Goal: Information Seeking & Learning: Stay updated

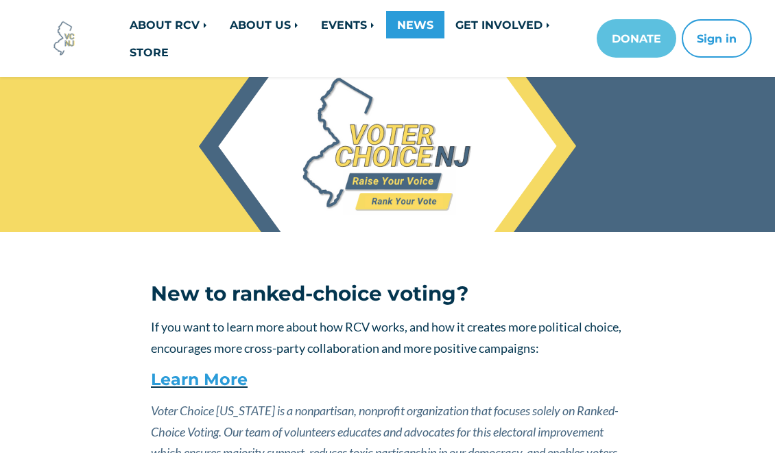
click at [426, 23] on link "NEWS" at bounding box center [415, 24] width 58 height 27
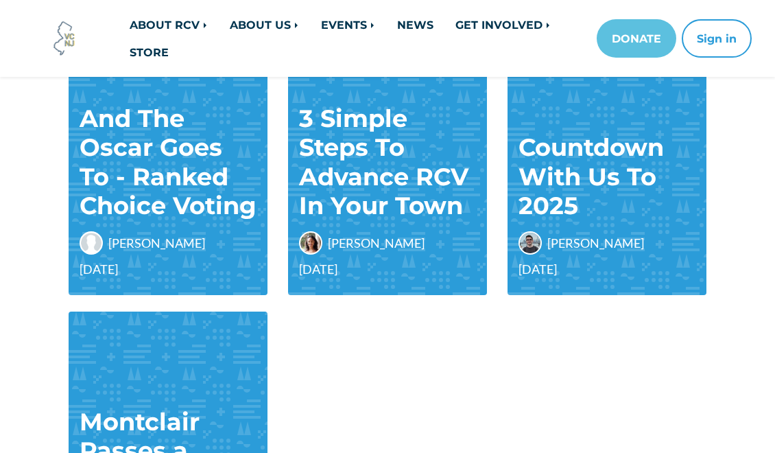
scroll to position [982, 0]
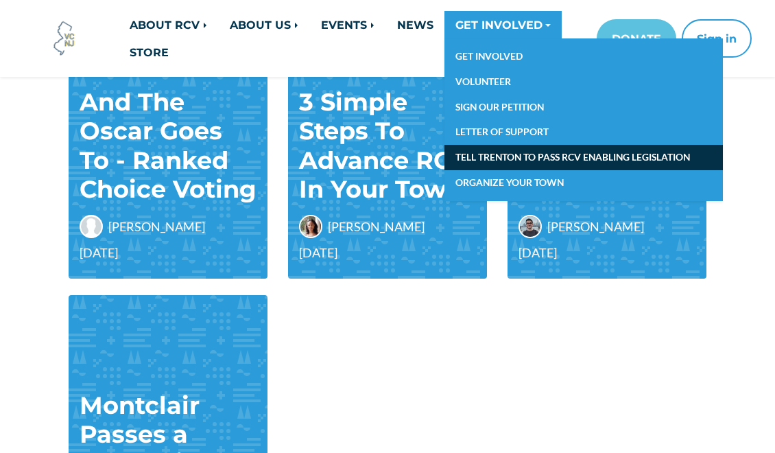
click at [572, 155] on link "TELL TRENTON TO PASS RCV ENABLING LEGISLATION" at bounding box center [583, 157] width 278 height 25
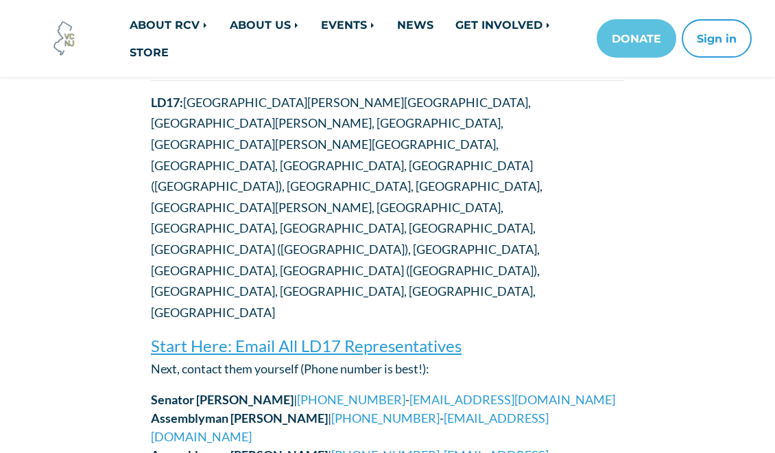
scroll to position [7341, 0]
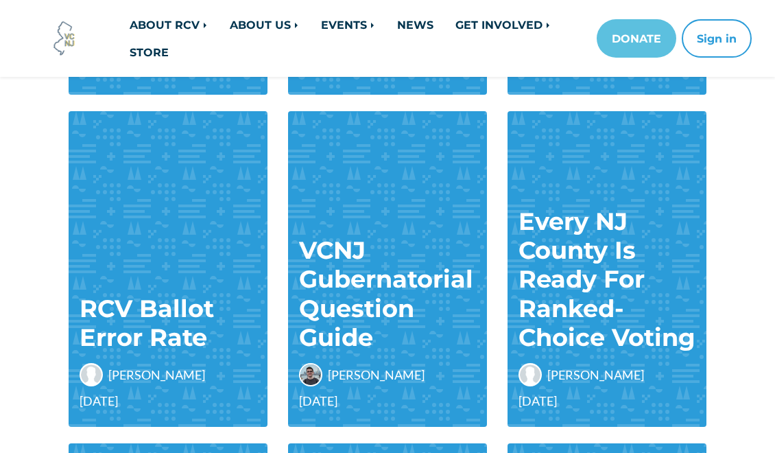
scroll to position [38, 0]
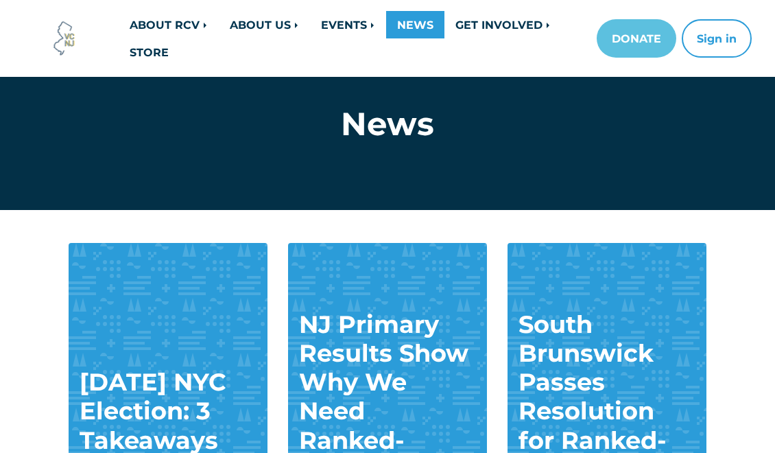
click at [432, 28] on link "NEWS" at bounding box center [415, 24] width 58 height 27
